Goal: Understand process/instructions

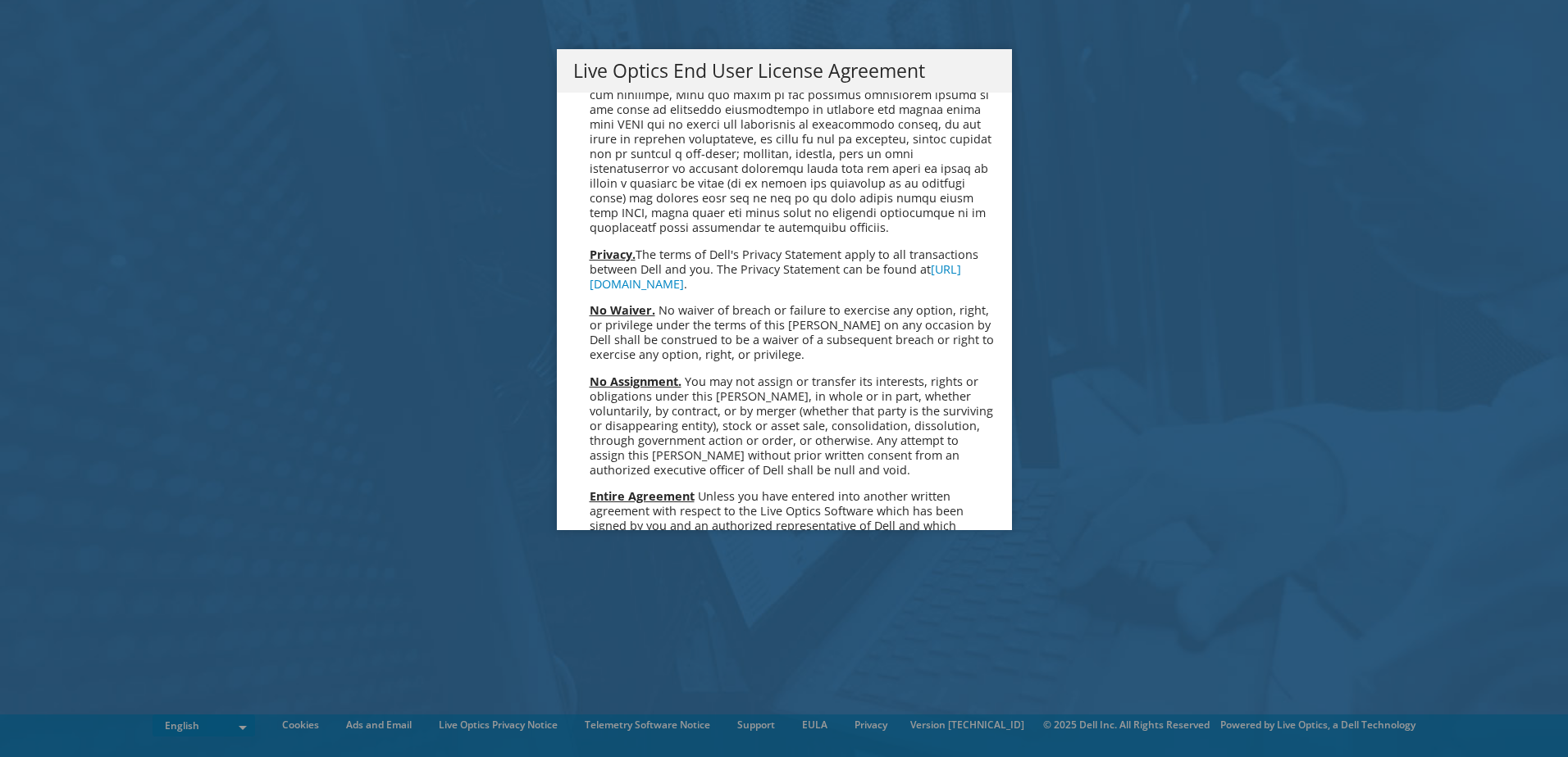
scroll to position [6198, 0]
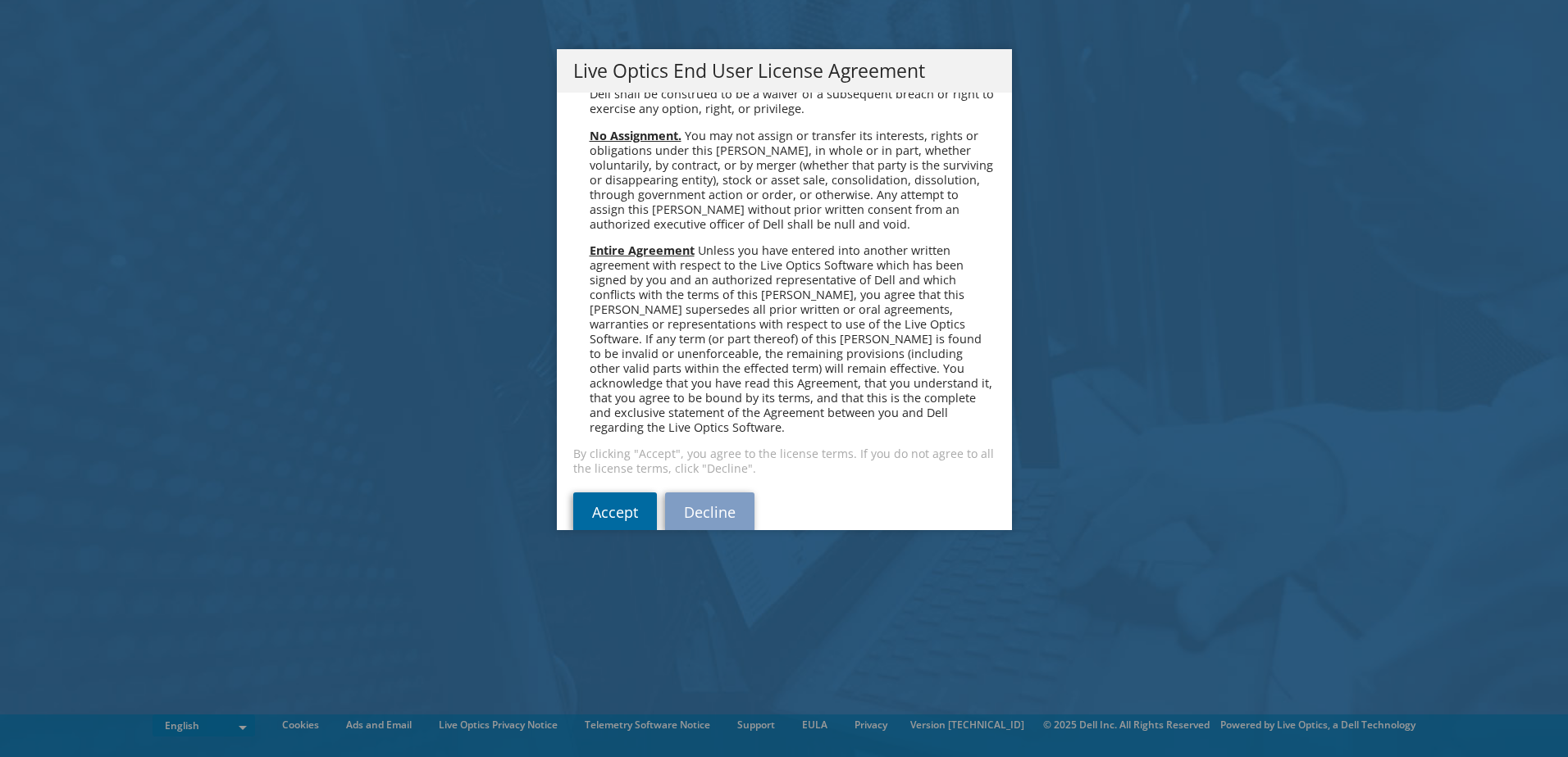
click at [623, 492] on link "Accept" at bounding box center [615, 512] width 84 height 40
